Goal: Information Seeking & Learning: Find specific page/section

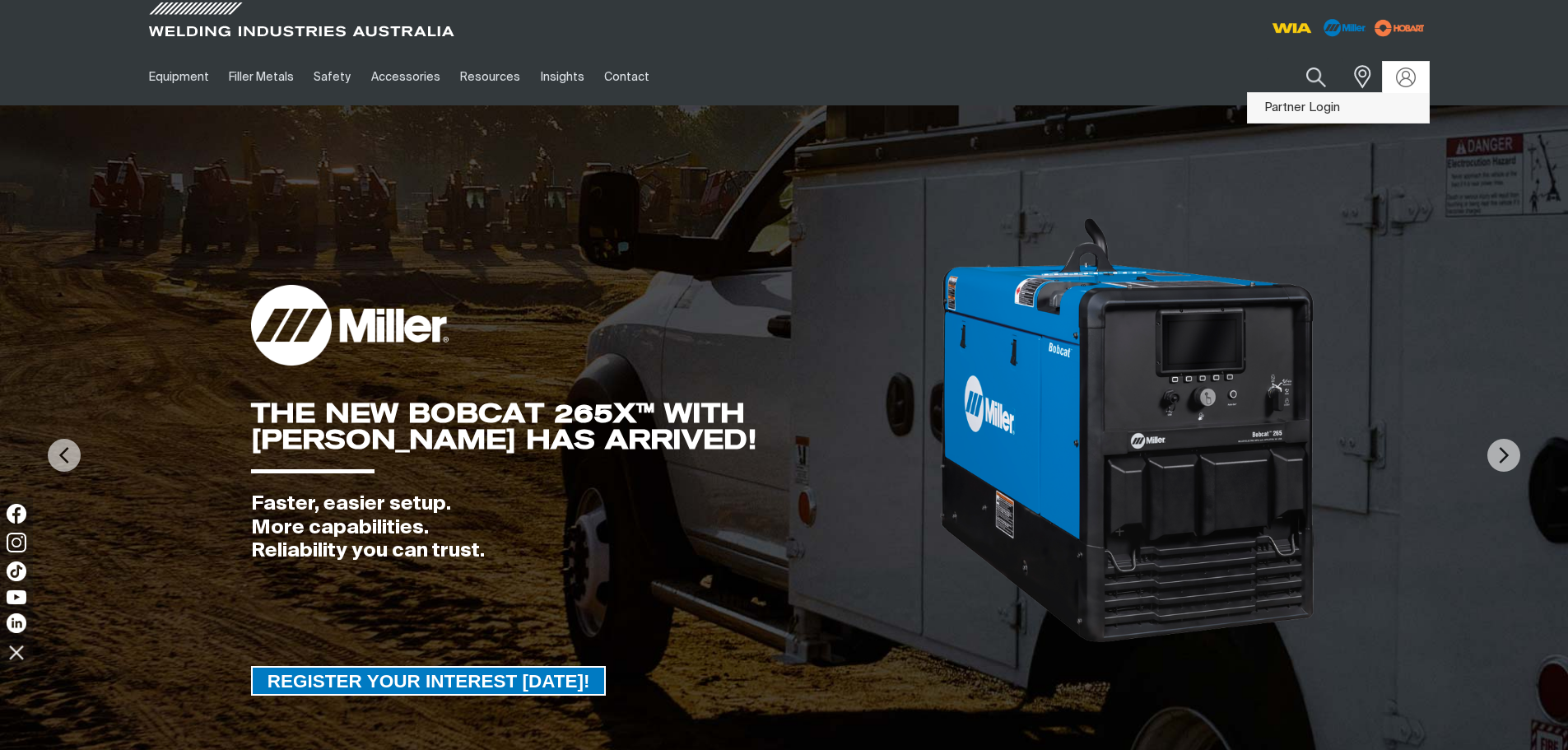
click at [1386, 104] on link "Partner Login" at bounding box center [1338, 108] width 181 height 30
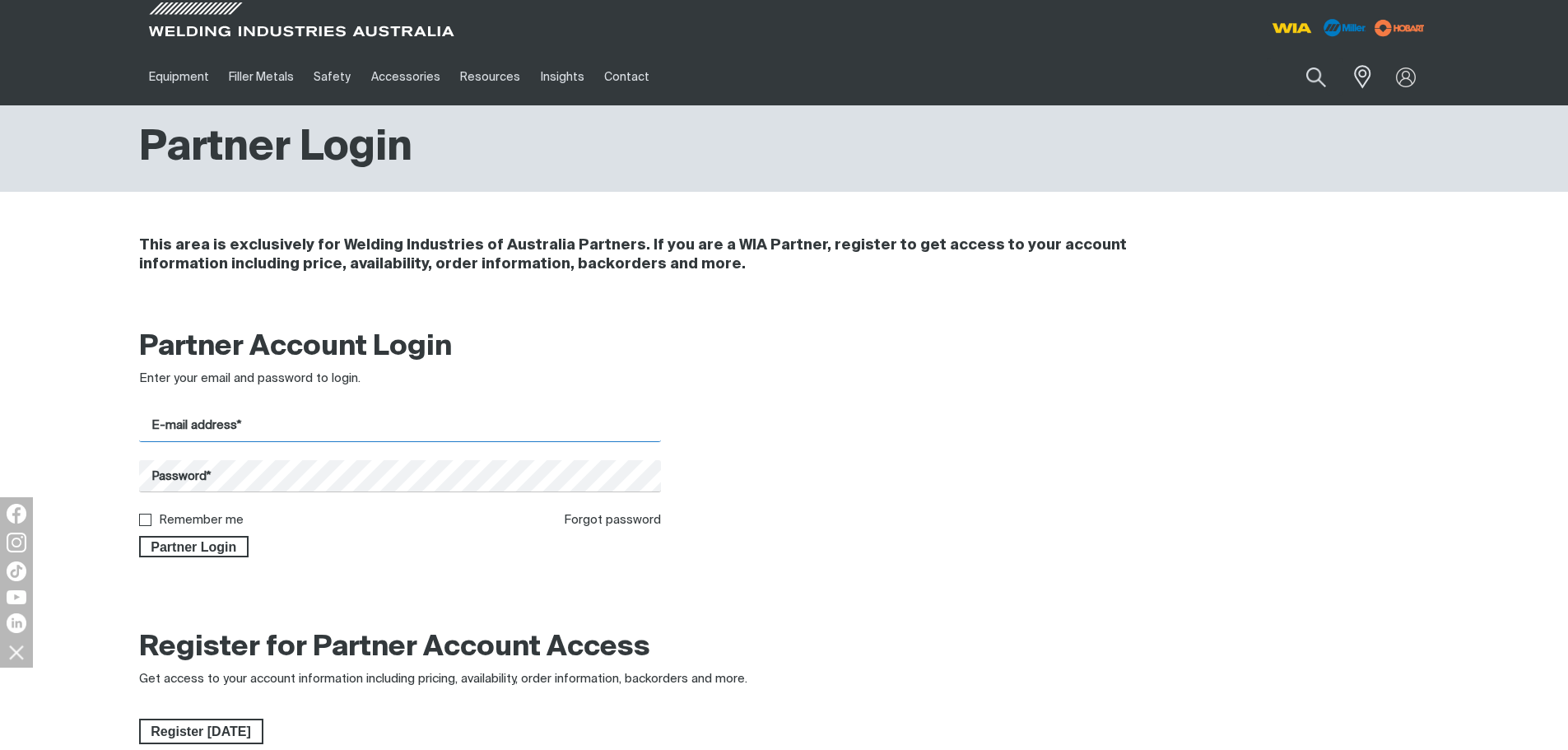
type input "[PERSON_NAME][EMAIL_ADDRESS][PERSON_NAME][DOMAIN_NAME]"
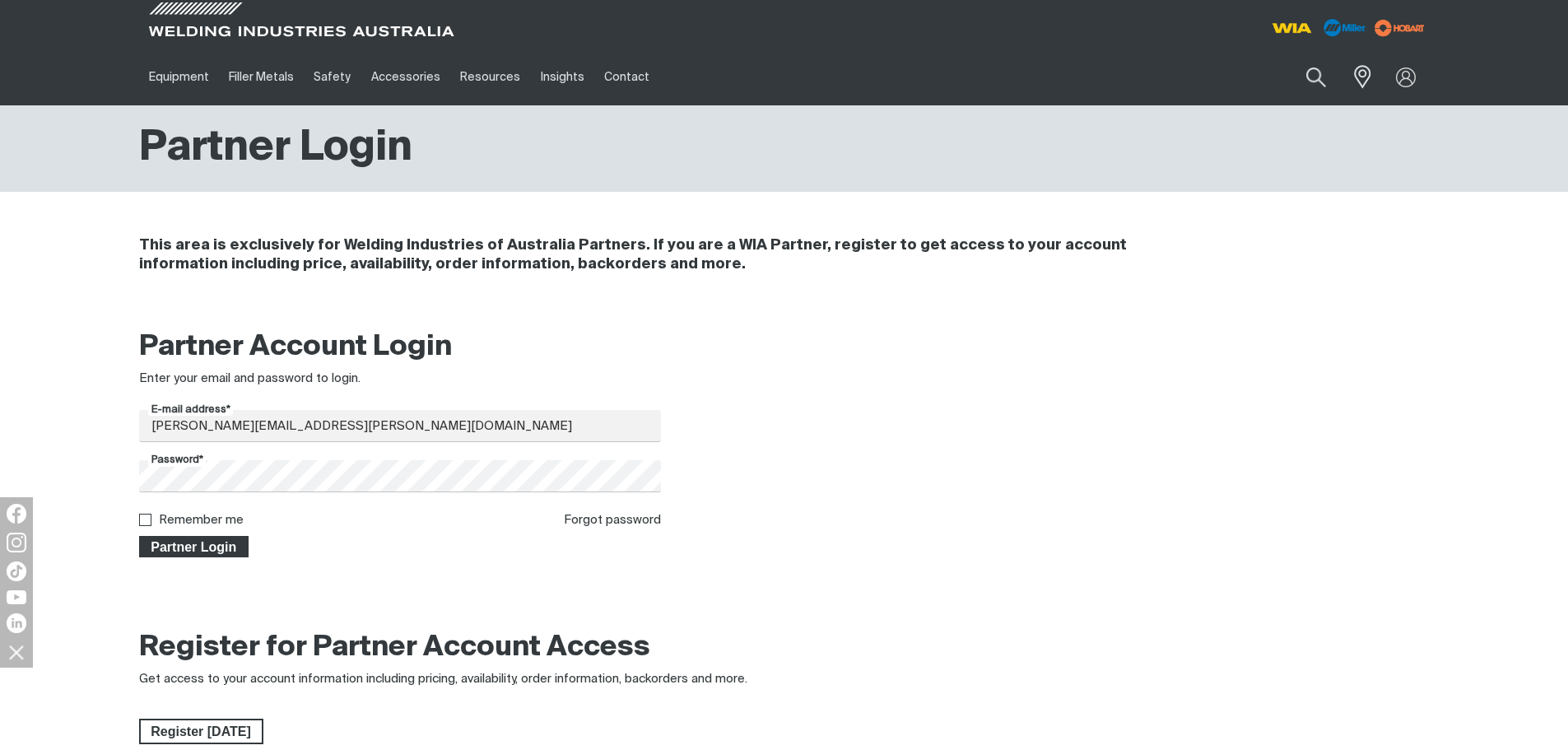
click at [201, 542] on span "Partner Login" at bounding box center [193, 547] width 107 height 21
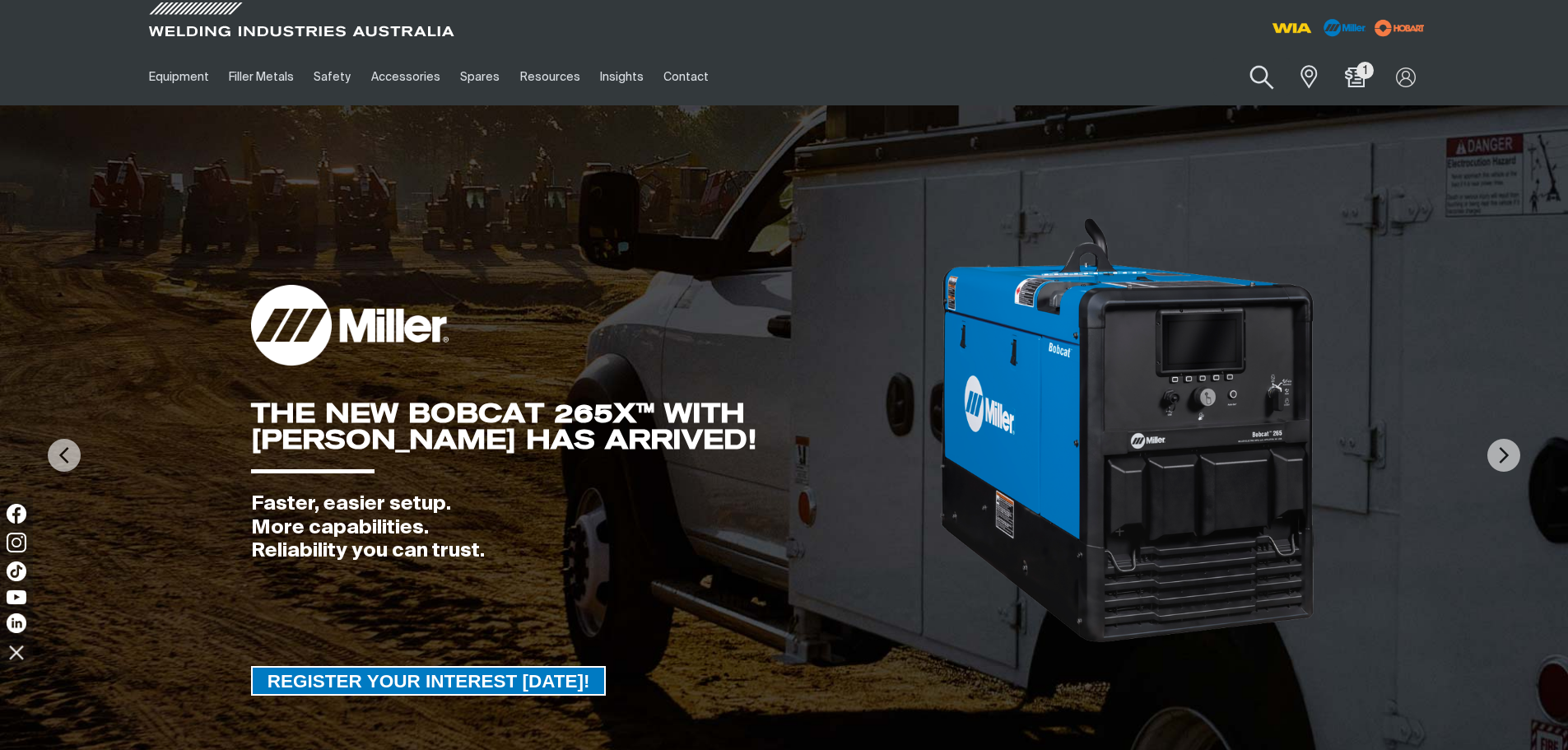
click at [1265, 79] on button "Search products" at bounding box center [1262, 78] width 66 height 47
click at [1083, 80] on input "Search" at bounding box center [1161, 77] width 253 height 37
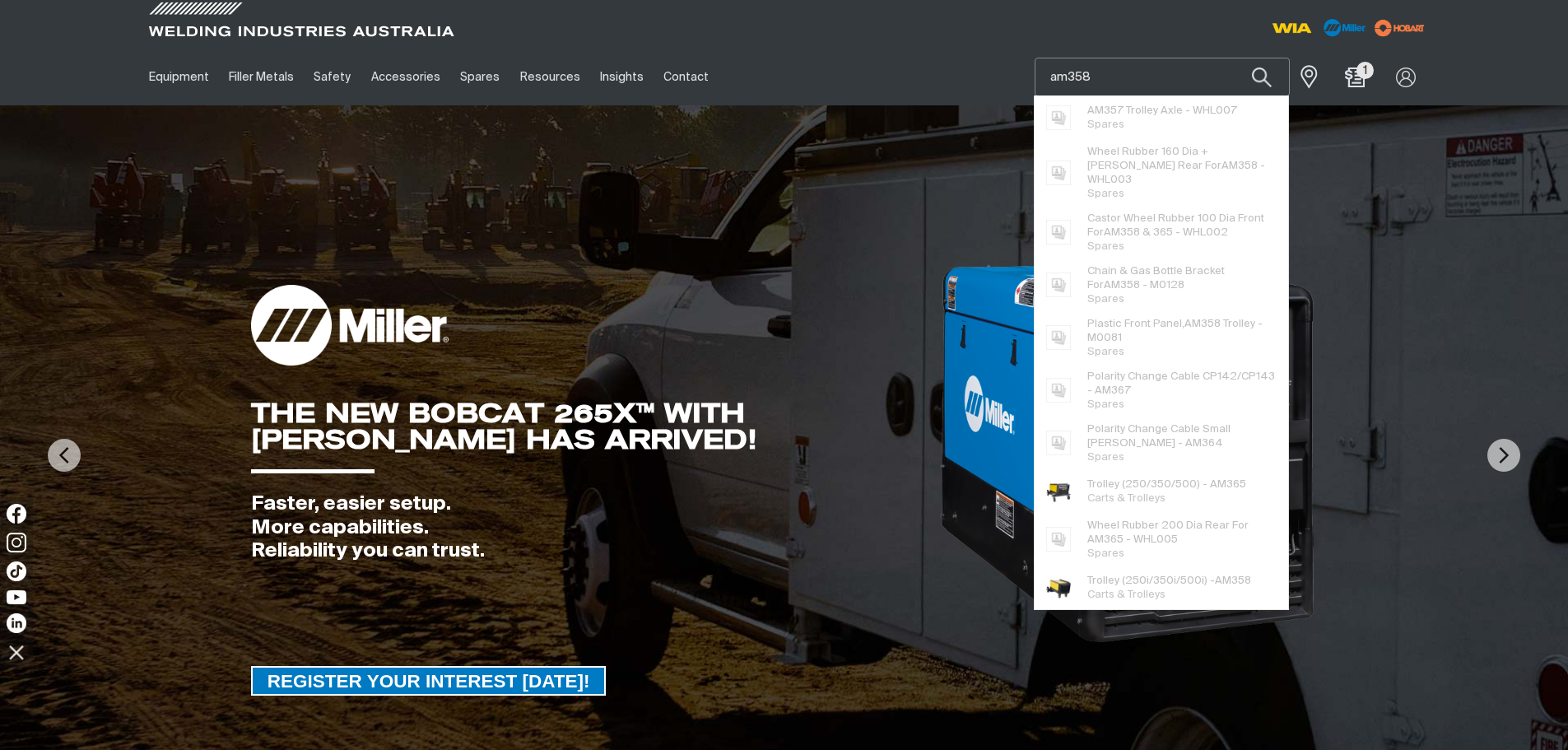
type input "am358"
click at [1233, 57] on button "Search products" at bounding box center [1261, 77] width 56 height 39
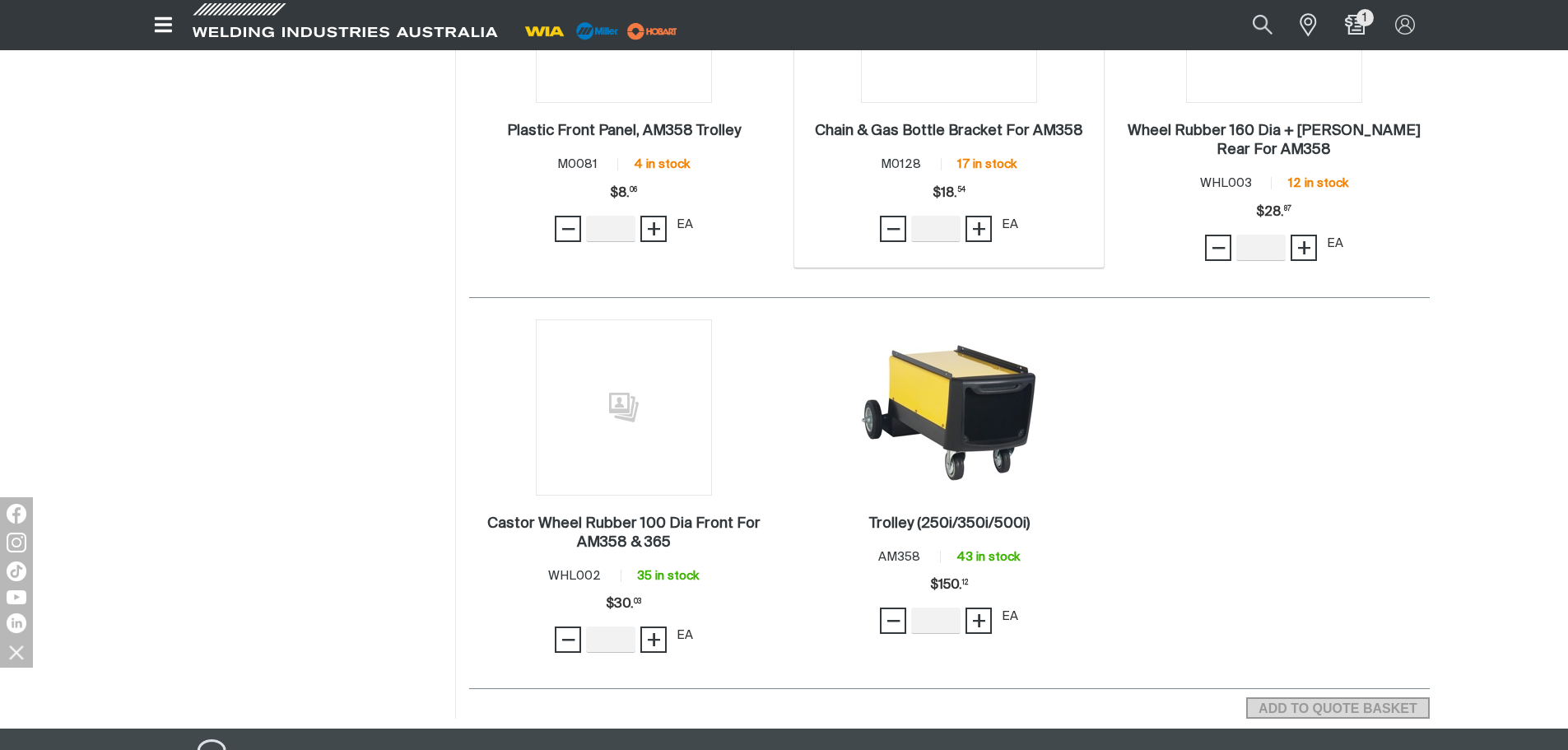
scroll to position [494, 0]
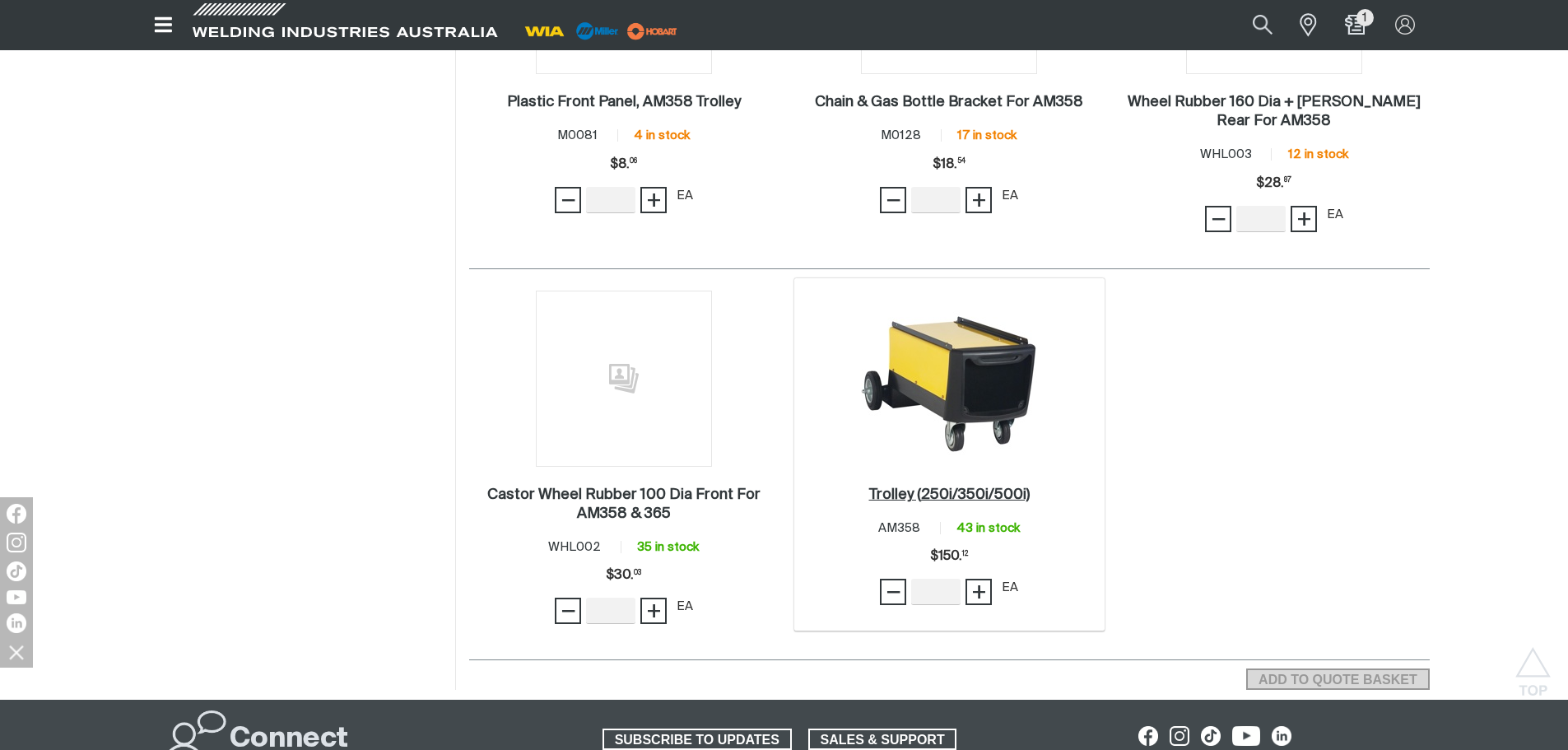
click at [1003, 492] on h2 "Trolley (250i/350i/500i) ." at bounding box center [949, 495] width 161 height 15
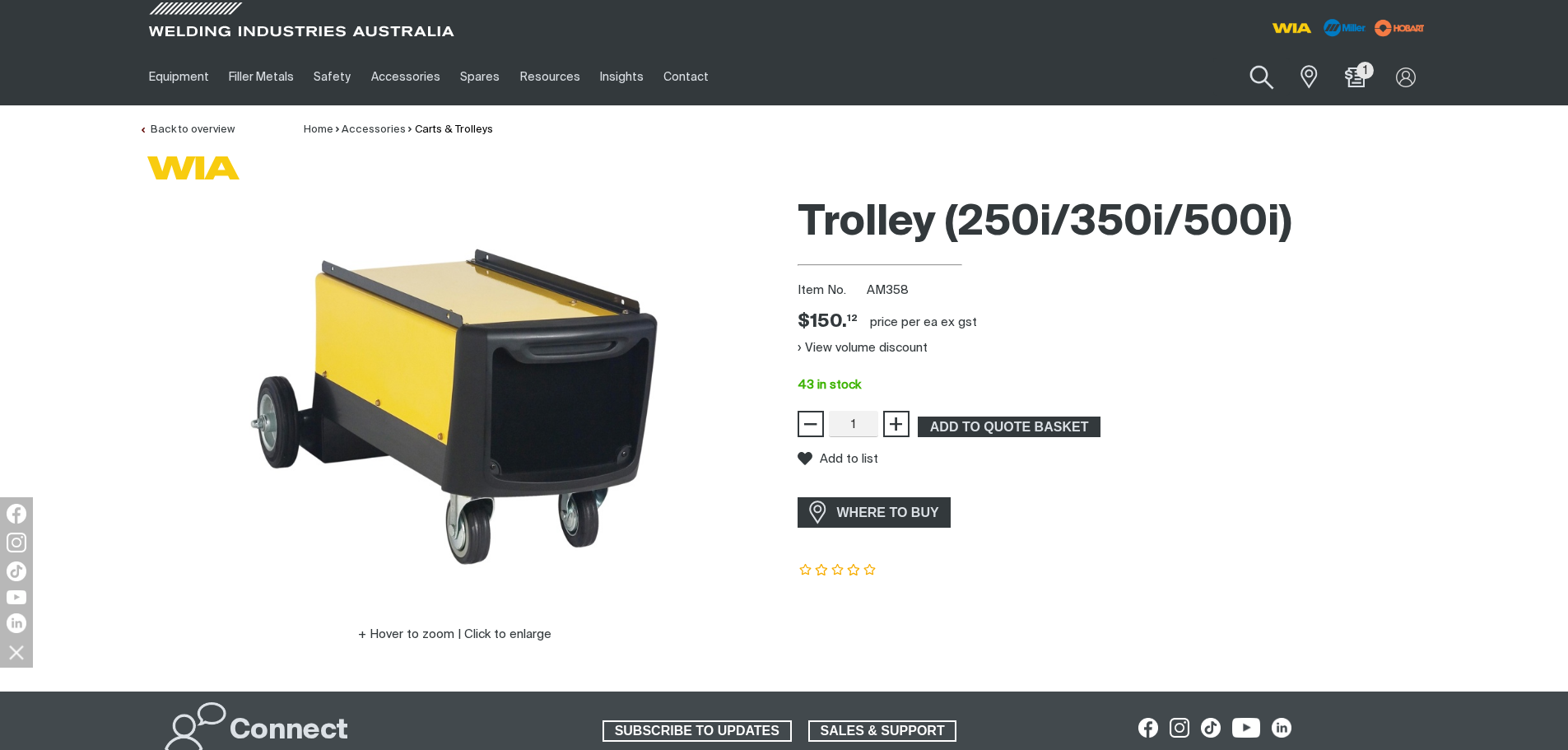
click at [1254, 80] on button "Search products" at bounding box center [1262, 78] width 66 height 47
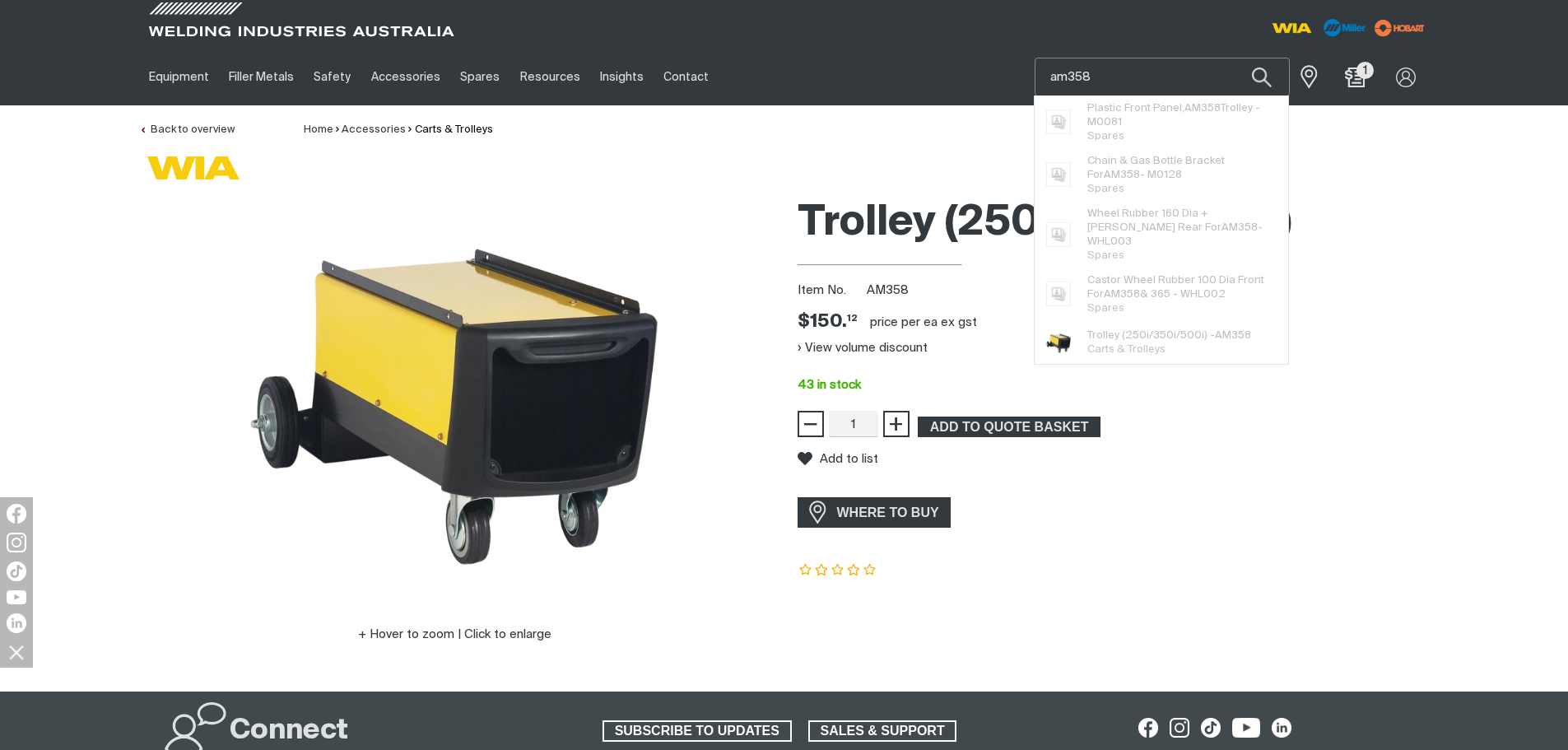
click at [1113, 73] on input "am358" at bounding box center [1161, 77] width 253 height 37
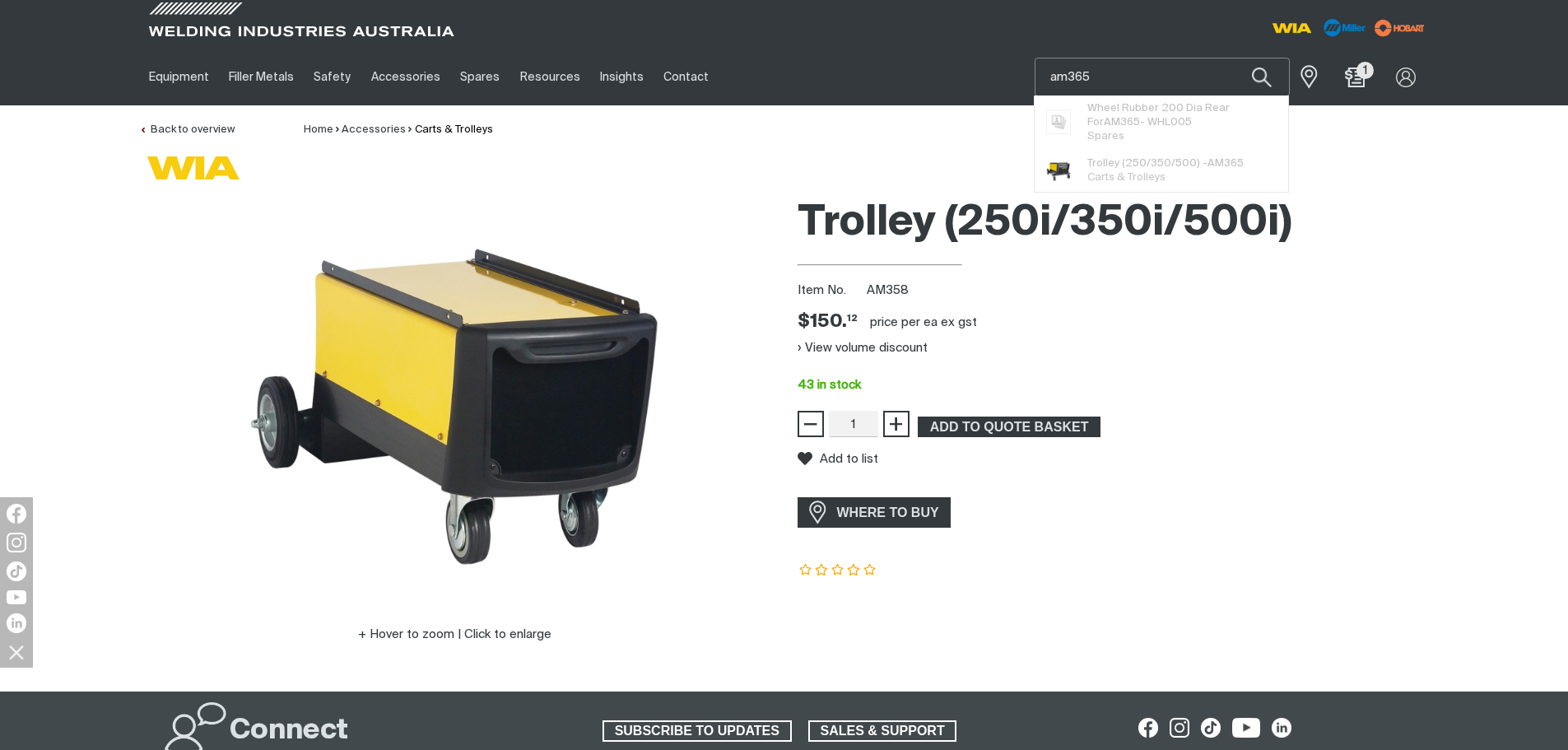
type input "am365"
click at [1233, 57] on button "Search products" at bounding box center [1261, 77] width 56 height 39
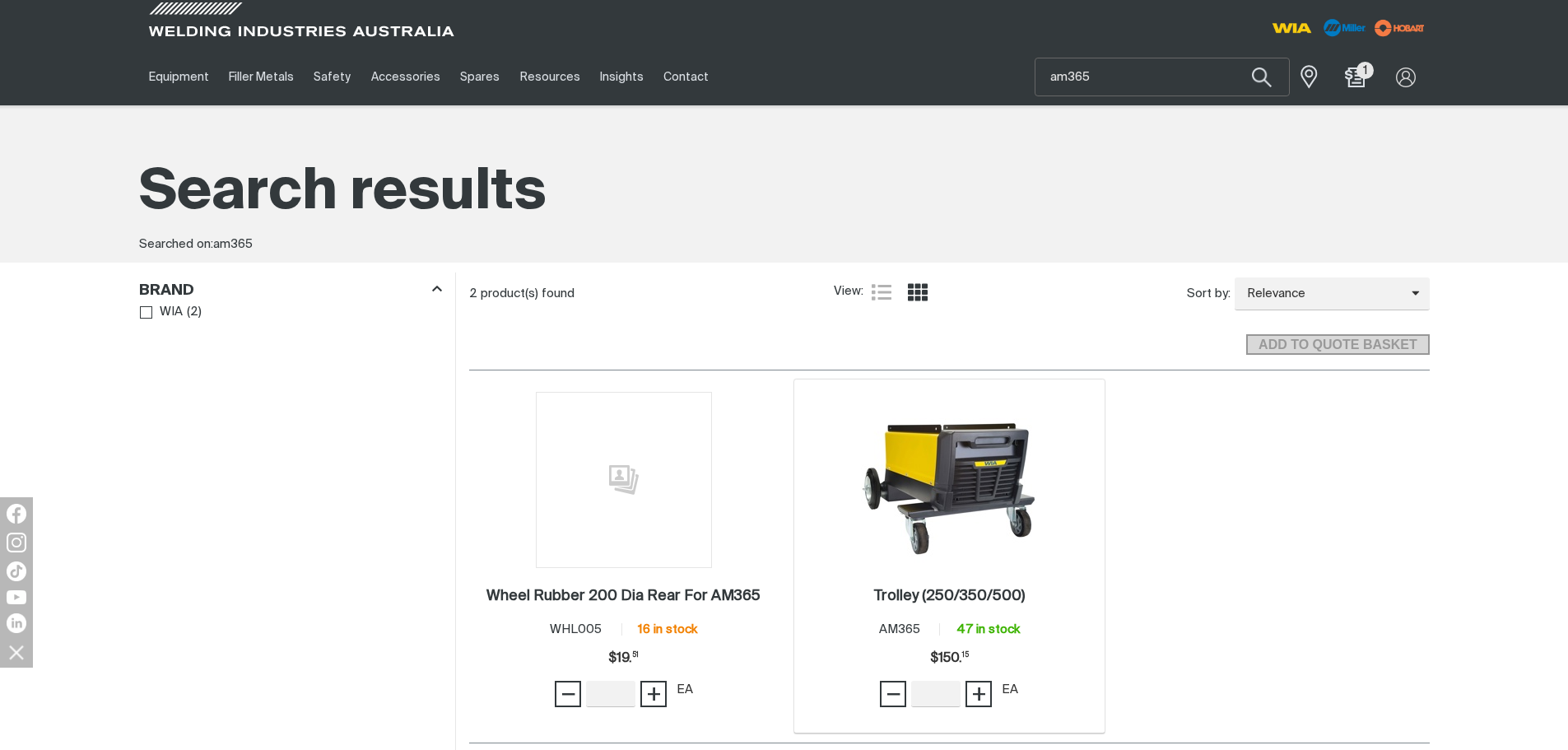
click at [967, 483] on img at bounding box center [948, 480] width 176 height 176
